Goal: Book appointment/travel/reservation

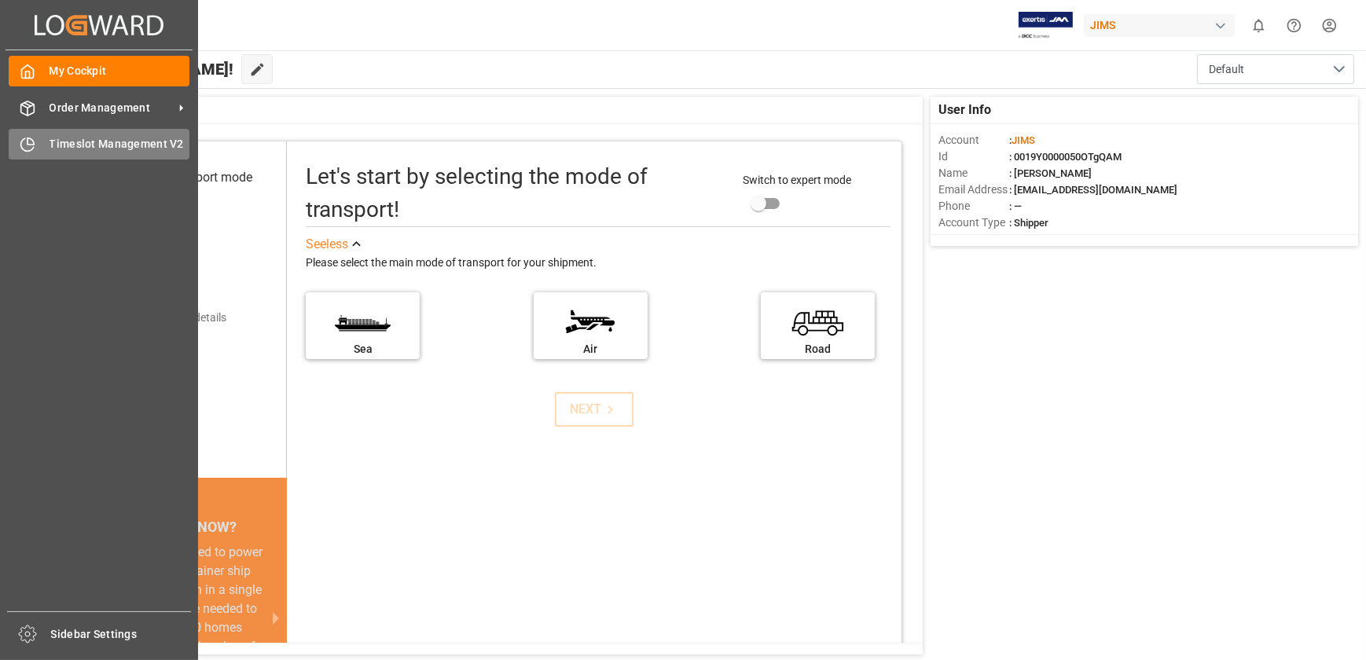
click at [29, 144] on icon at bounding box center [28, 145] width 16 height 16
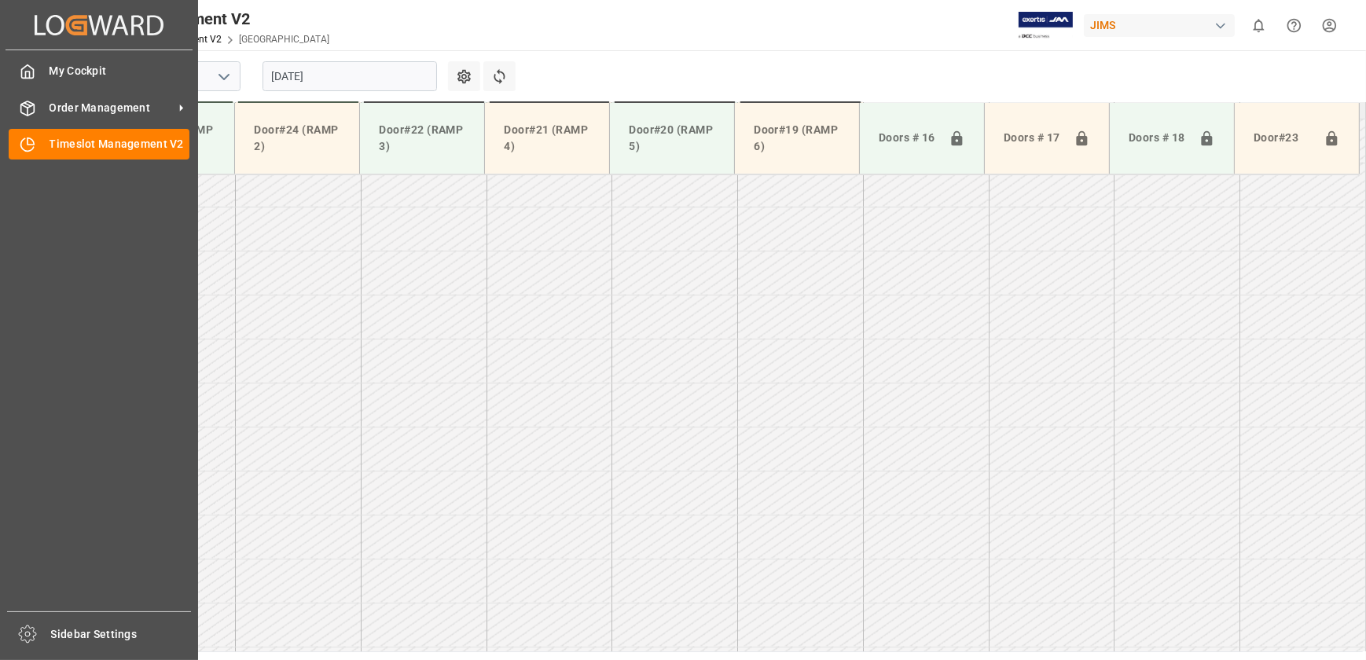
scroll to position [1150, 0]
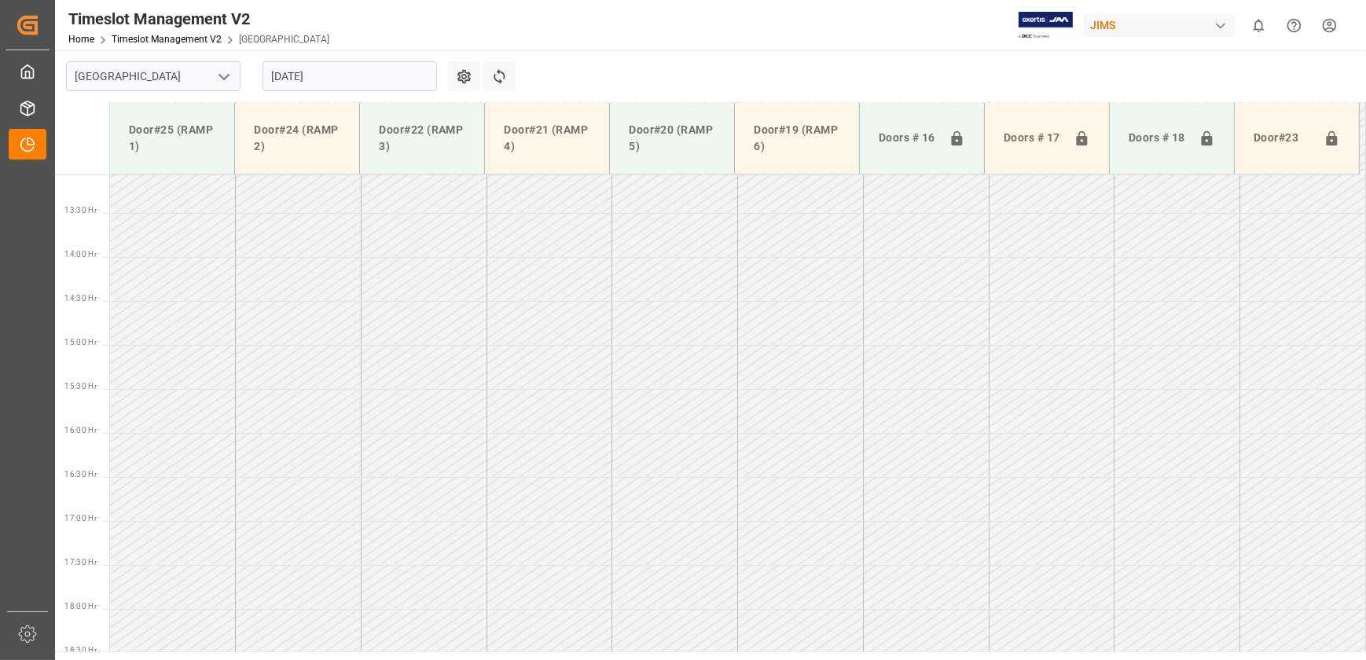
click at [324, 57] on div "[DATE]" at bounding box center [350, 76] width 197 height 52
click at [329, 74] on input "[DATE]" at bounding box center [350, 76] width 175 height 30
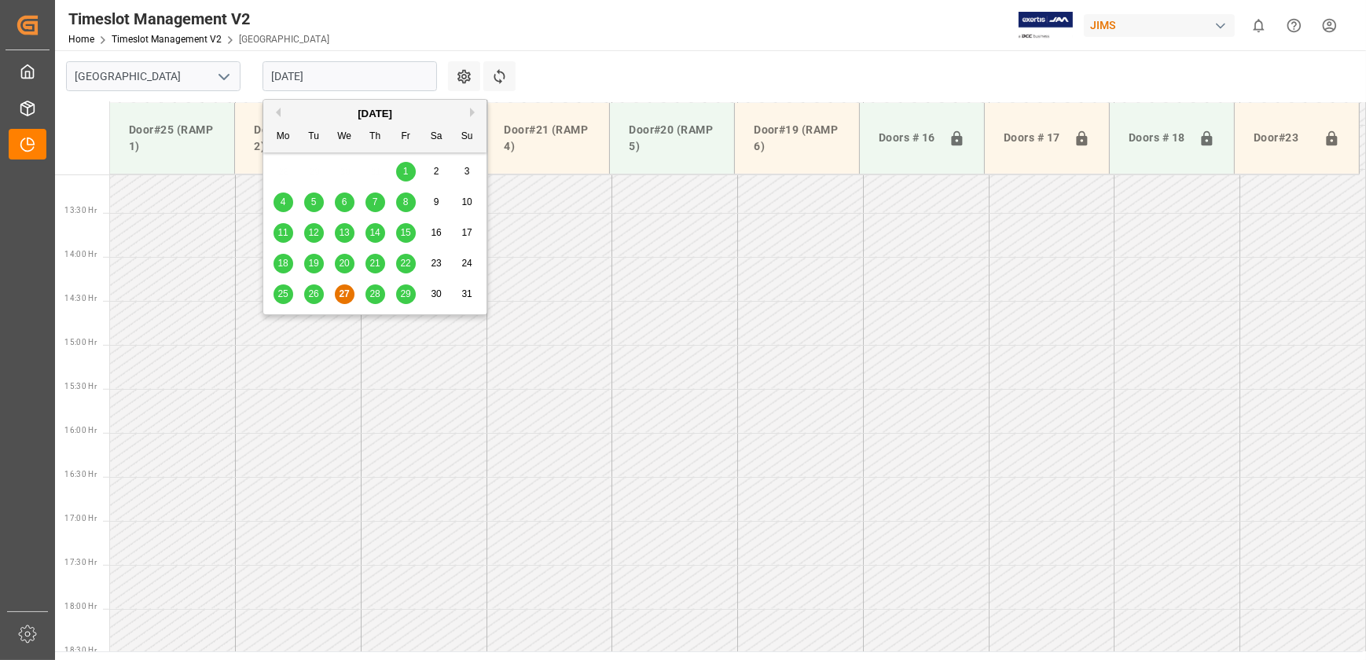
click at [372, 293] on span "28" at bounding box center [375, 294] width 10 height 11
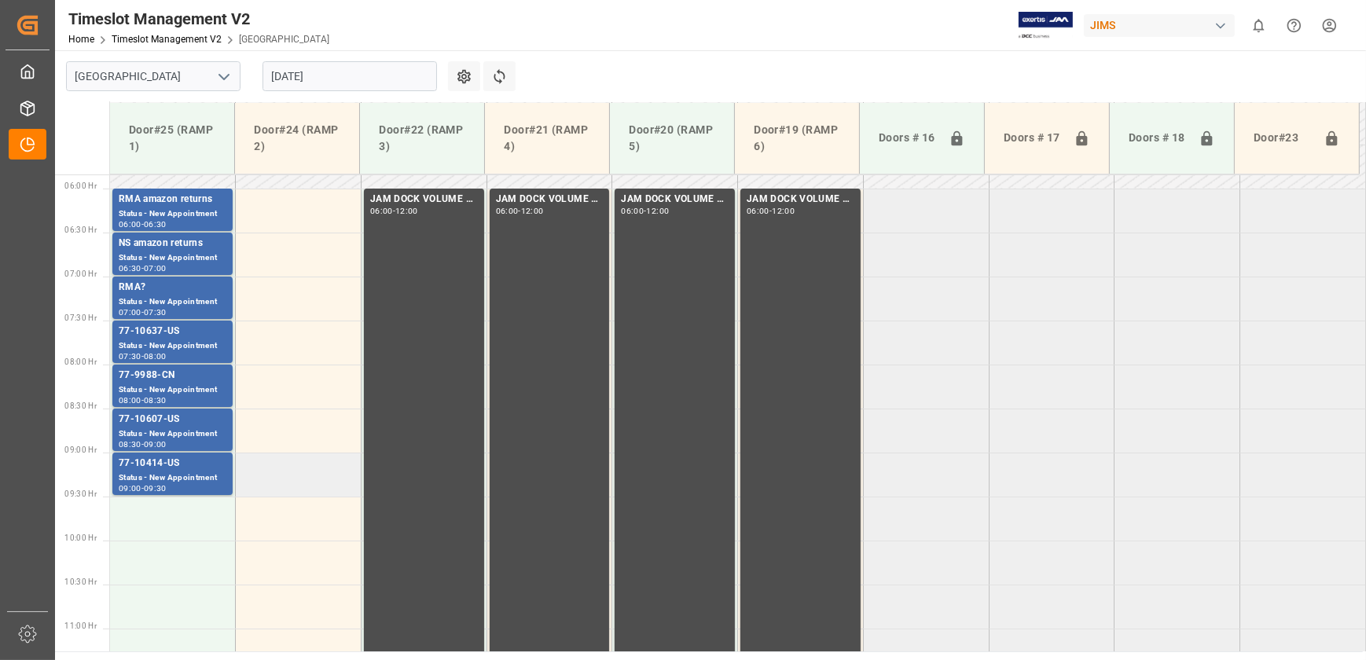
scroll to position [507, 0]
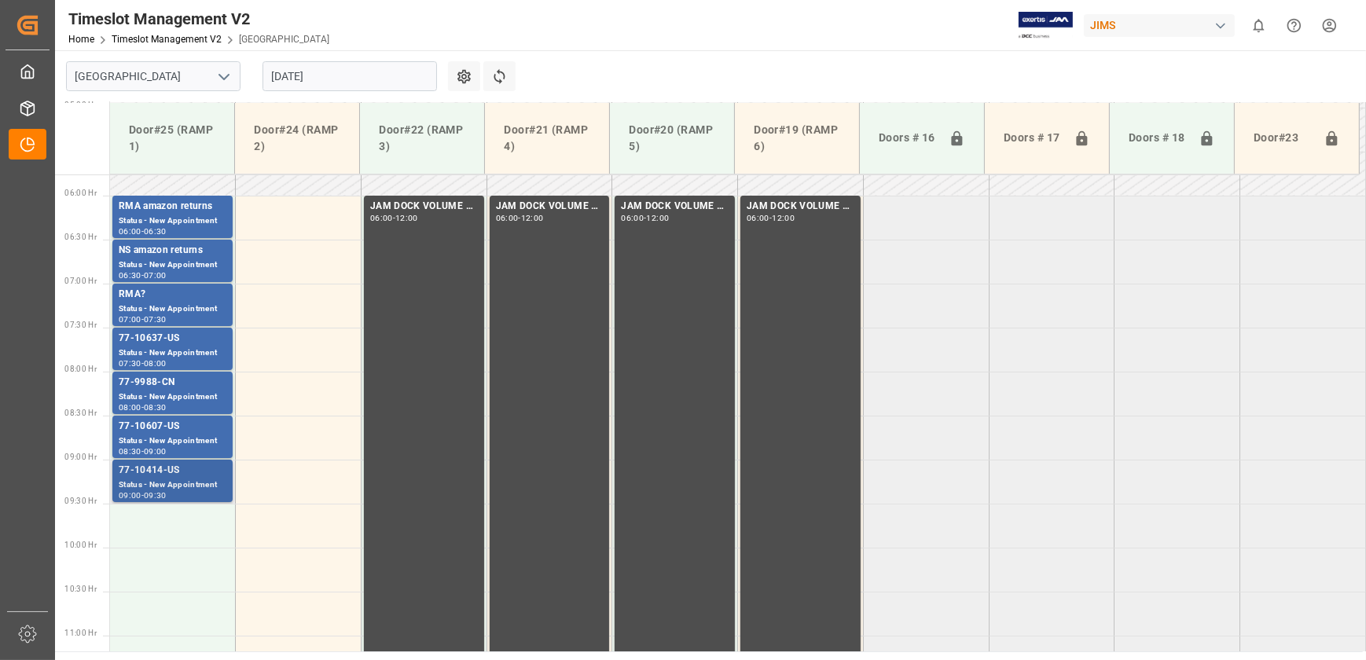
click at [208, 487] on div "Status - New Appointment" at bounding box center [173, 485] width 108 height 13
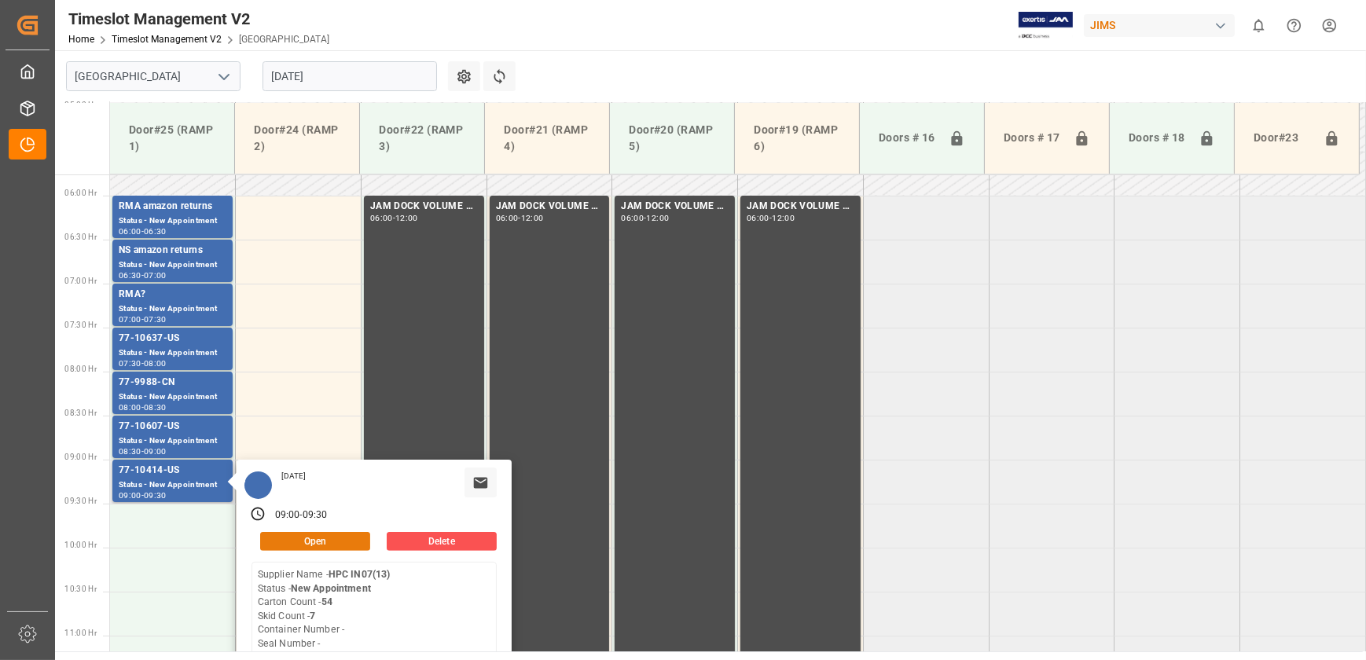
click at [288, 540] on button "Open" at bounding box center [315, 541] width 110 height 19
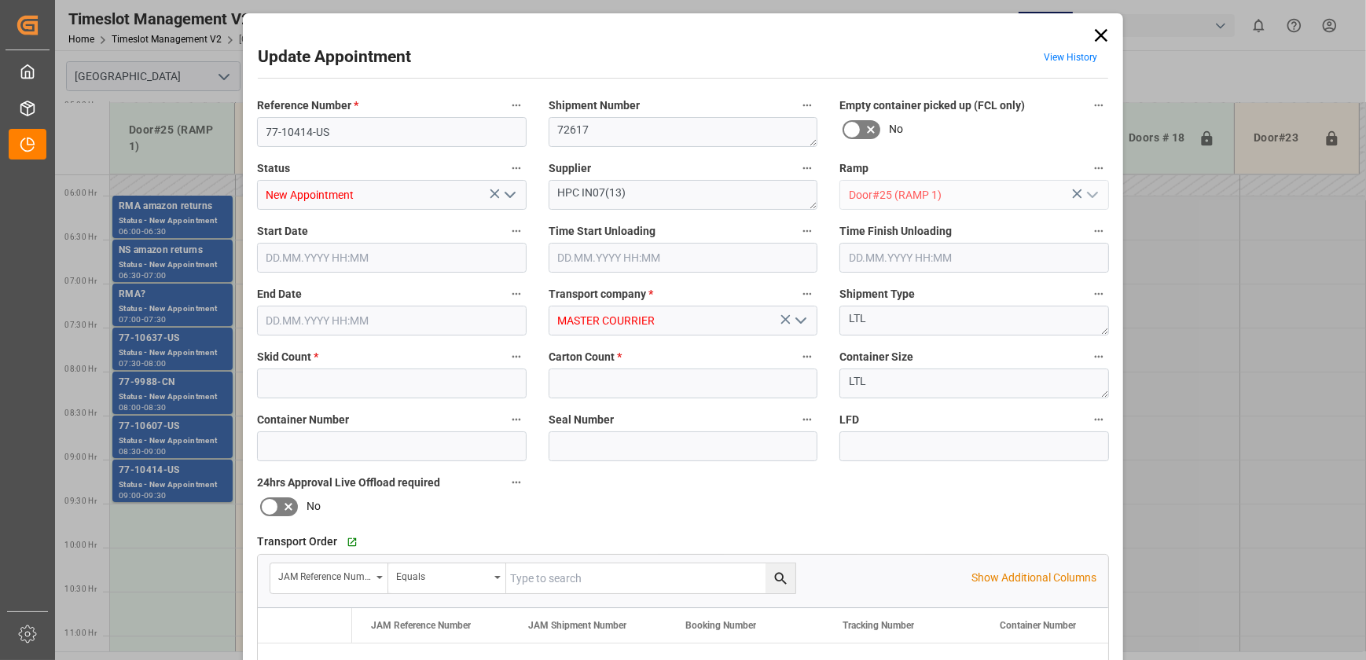
type input "7"
type input "54"
type input "[DATE] 09:00"
type input "[DATE] 09:30"
type input "[DATE] 12:40"
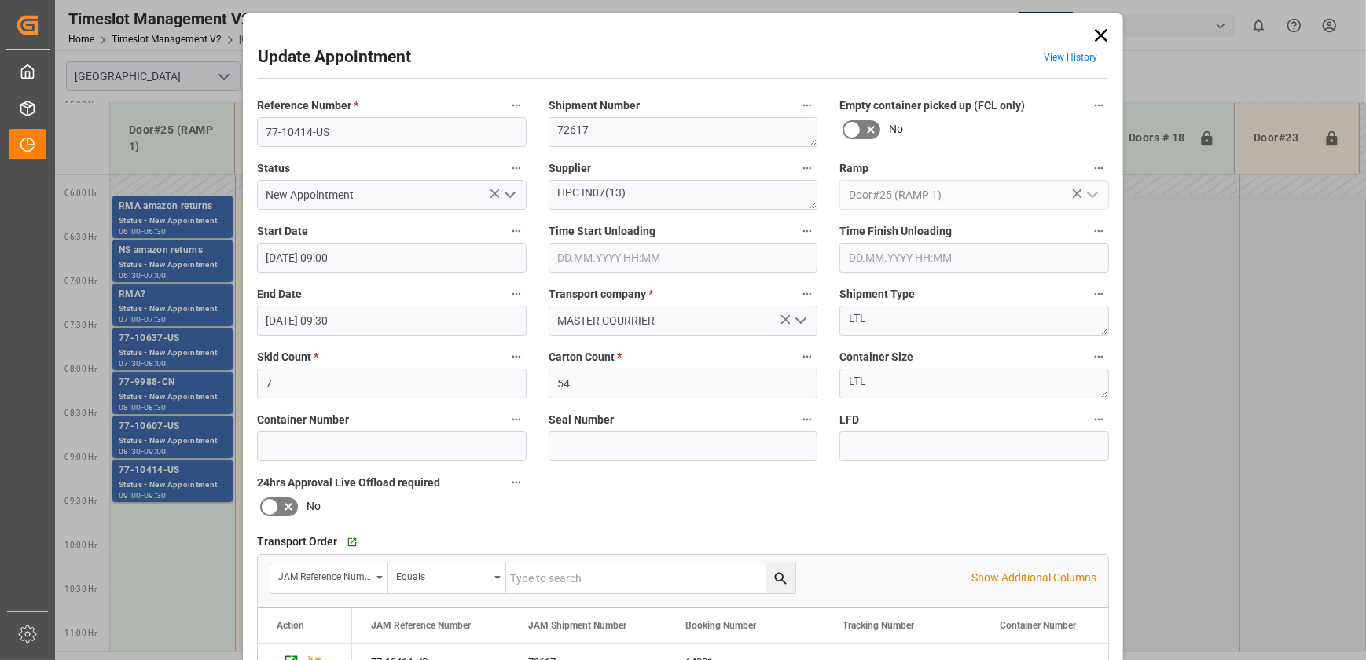
click at [155, 442] on div "Update Appointment View History Reference Number * 77-10414-US Shipment Number …" at bounding box center [683, 330] width 1366 height 660
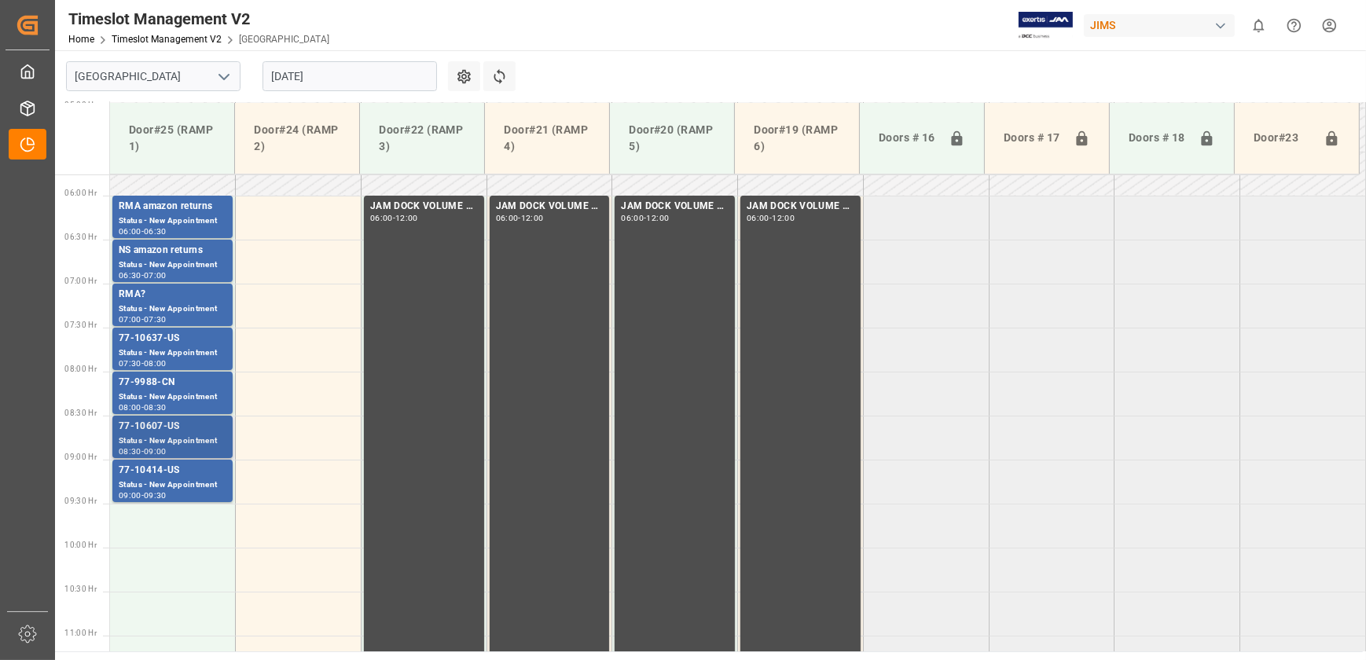
click at [156, 435] on div "Status - New Appointment" at bounding box center [173, 441] width 108 height 13
click at [159, 402] on div "Status - New Appointment" at bounding box center [173, 397] width 108 height 13
click at [385, 79] on input "[DATE]" at bounding box center [350, 76] width 175 height 30
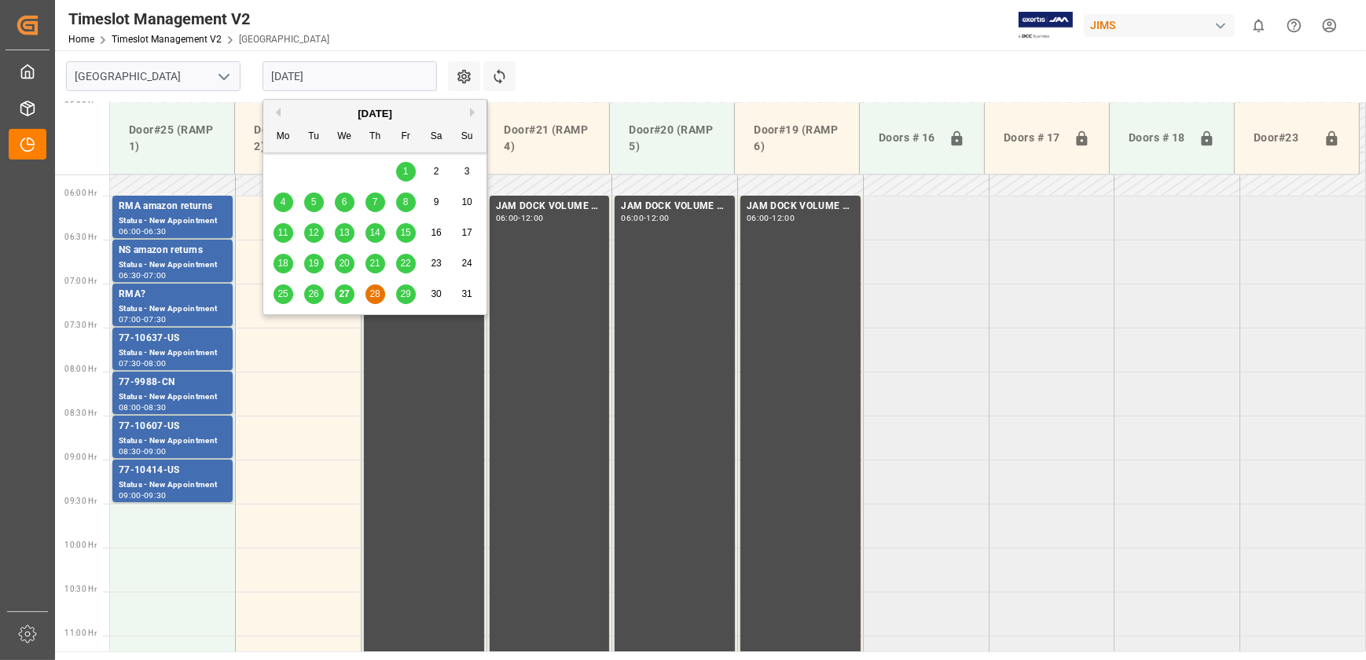
click at [399, 293] on div "29" at bounding box center [406, 294] width 20 height 19
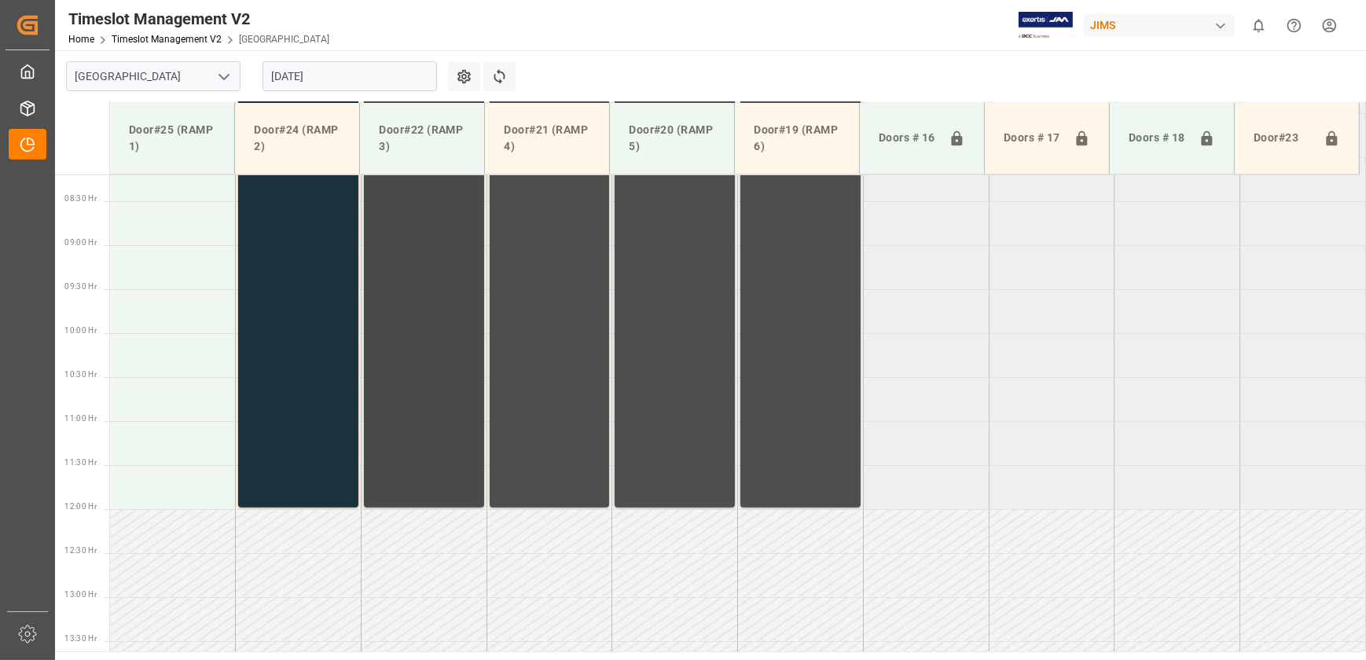
scroll to position [364, 0]
